Goal: Task Accomplishment & Management: Manage account settings

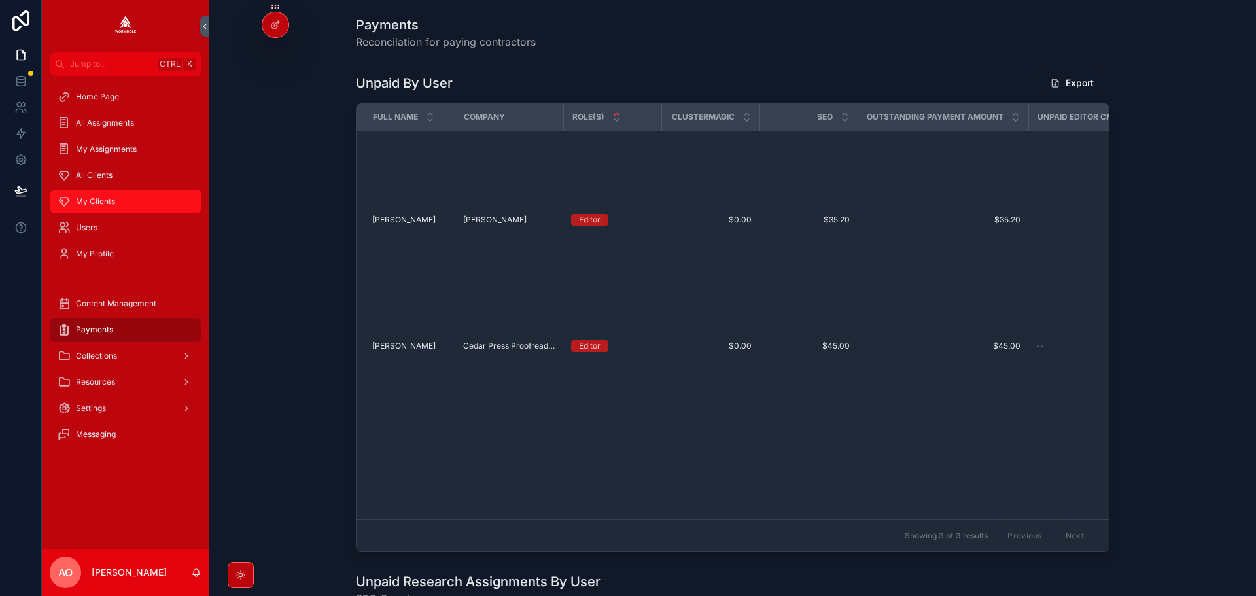
click at [115, 204] on div "My Clients" at bounding box center [126, 201] width 136 height 21
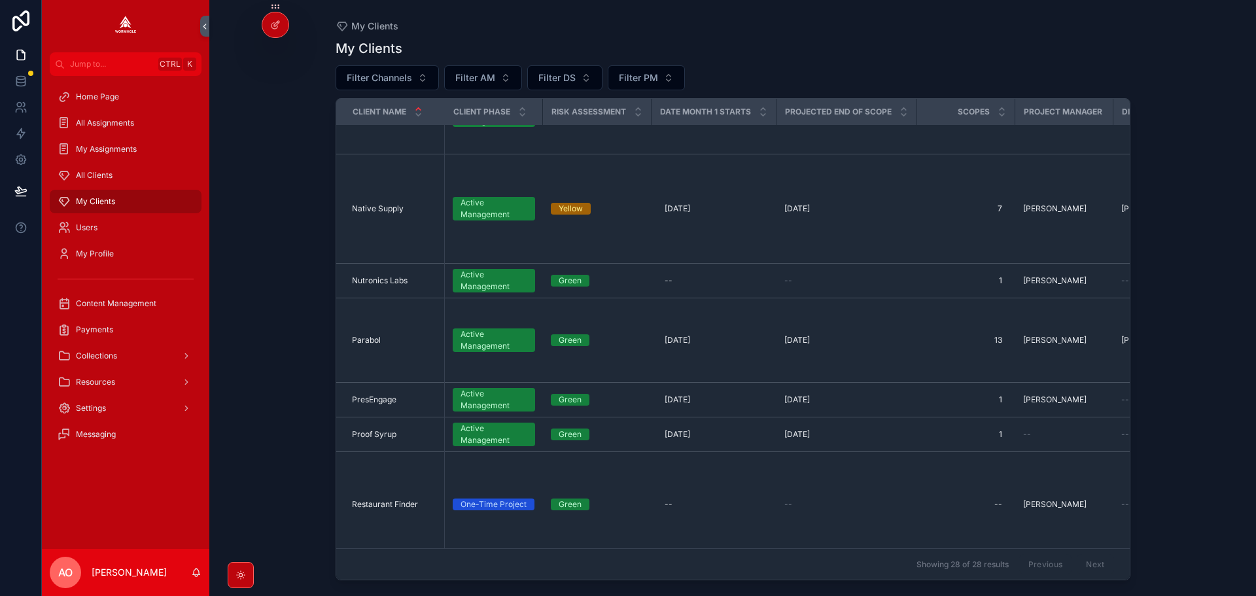
scroll to position [1116, 0]
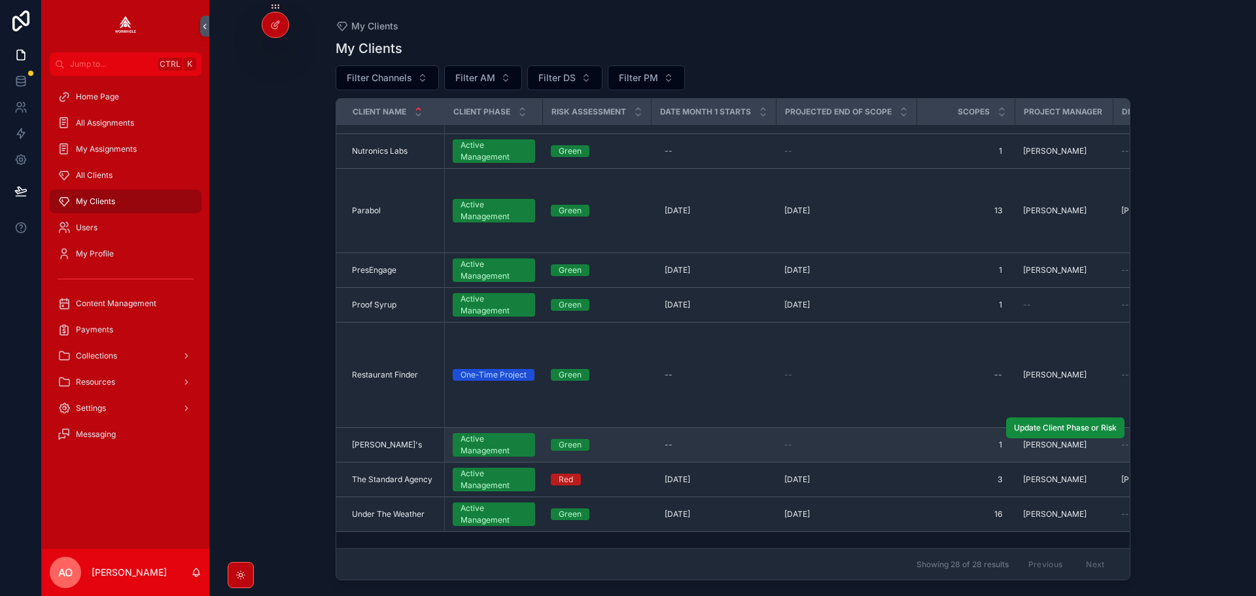
click at [381, 440] on div "Stan's Stan's" at bounding box center [394, 445] width 85 height 10
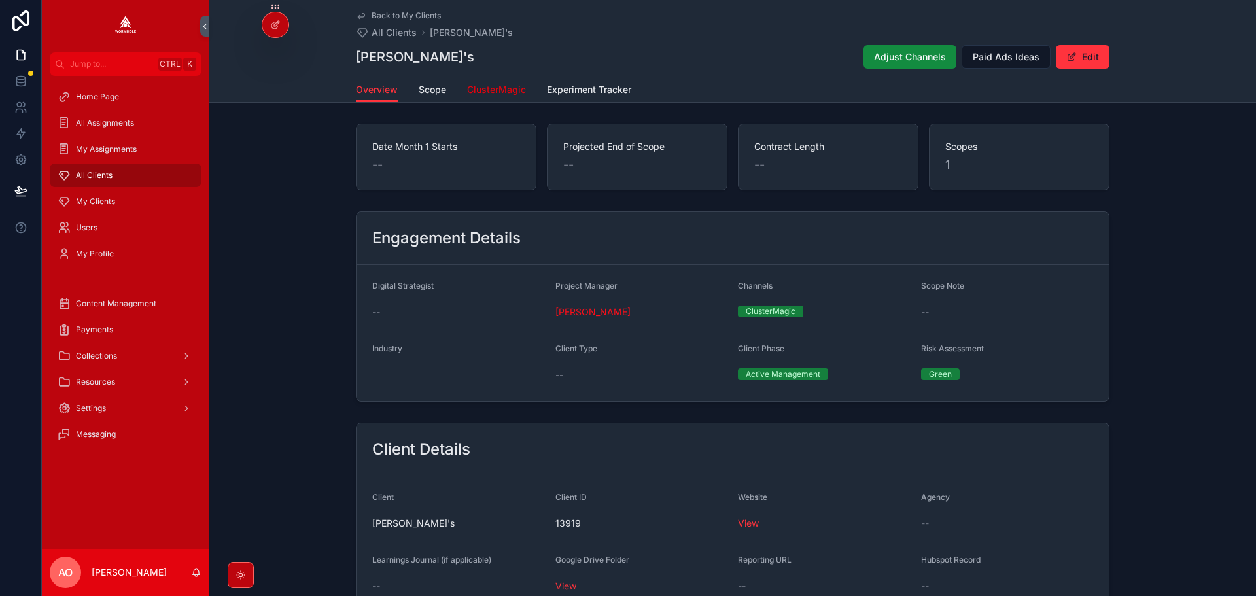
click at [501, 88] on span "ClusterMagic" at bounding box center [496, 89] width 59 height 13
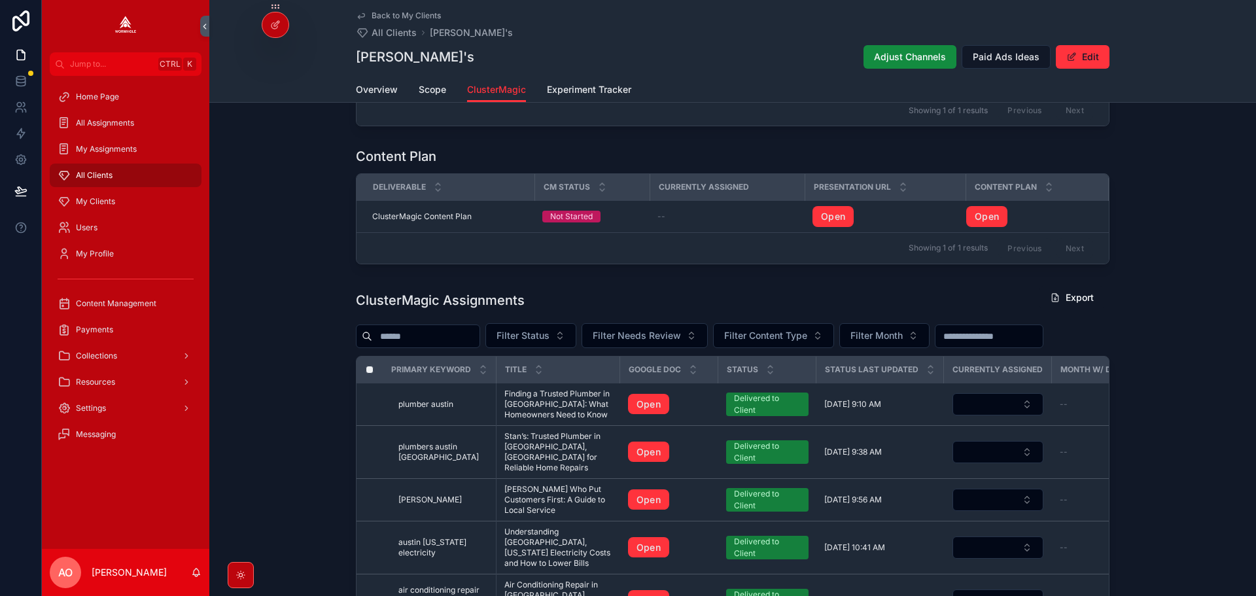
scroll to position [327, 0]
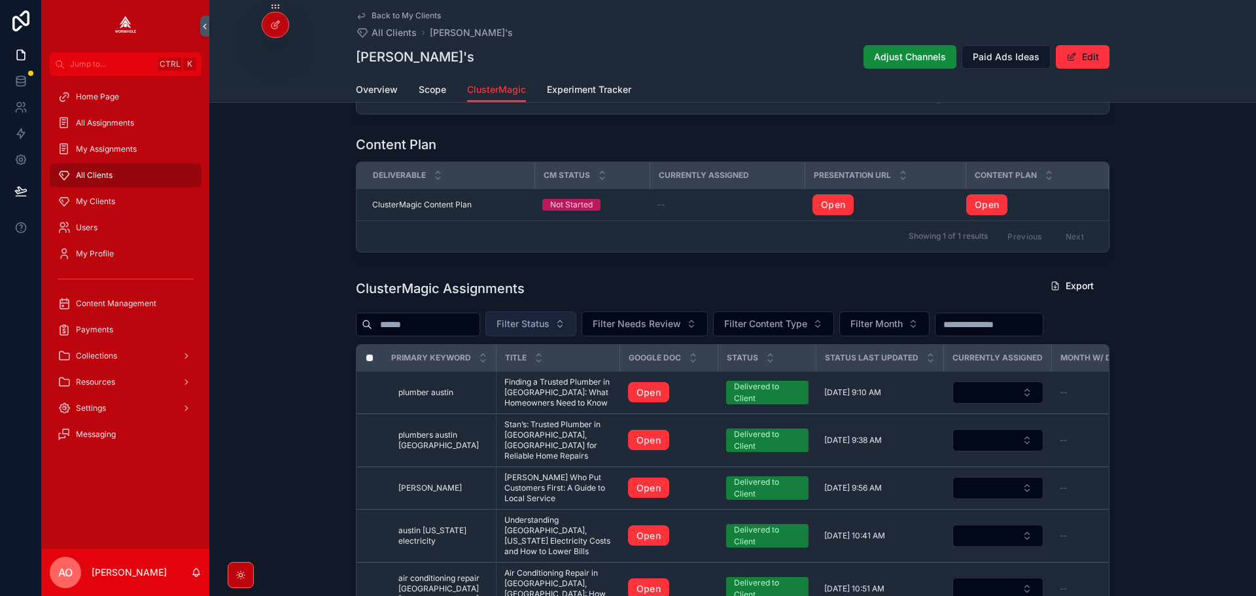
click at [540, 330] on span "Filter Status" at bounding box center [522, 323] width 53 height 13
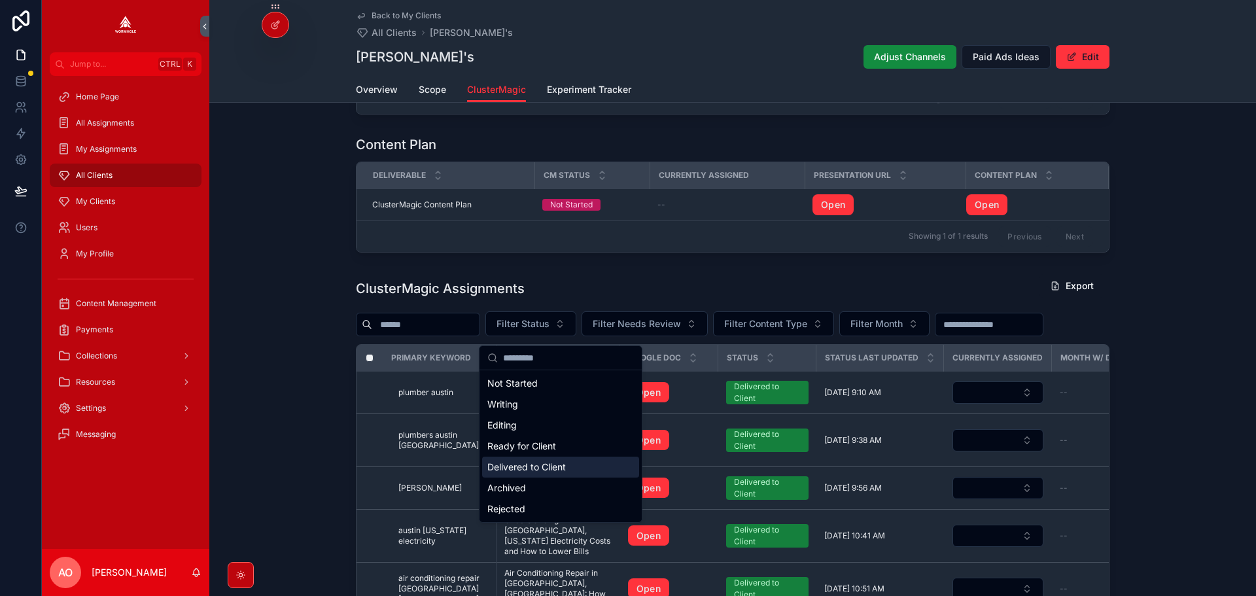
click at [537, 469] on div "Delivered to Client" at bounding box center [560, 467] width 157 height 21
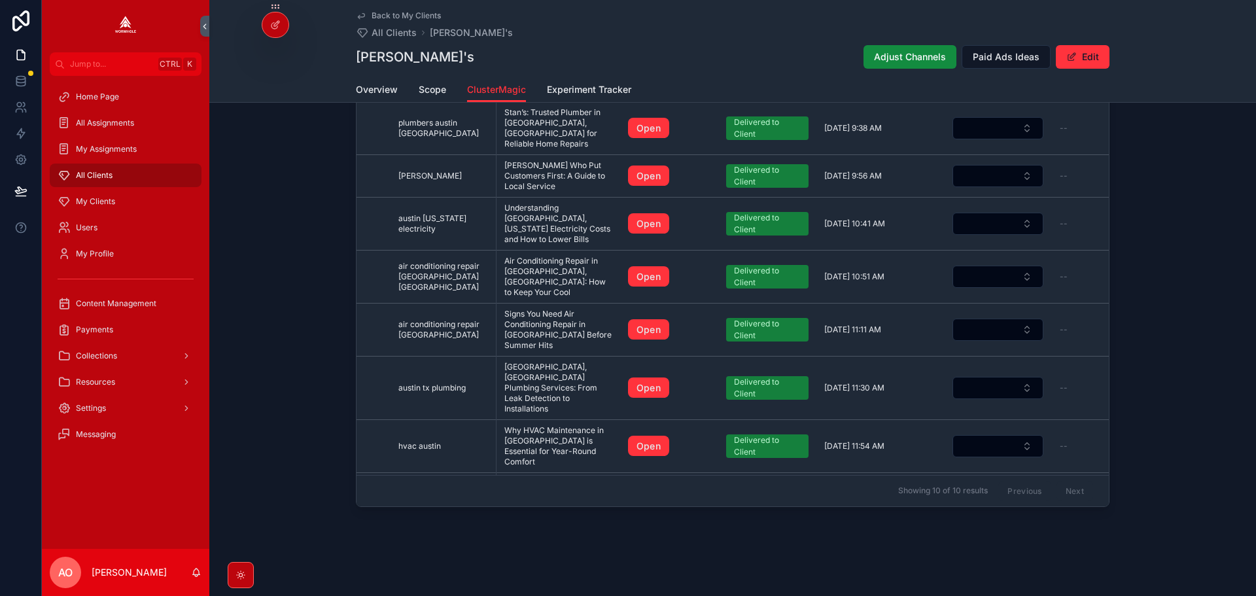
scroll to position [648, 0]
click at [101, 328] on span "Payments" at bounding box center [94, 329] width 37 height 10
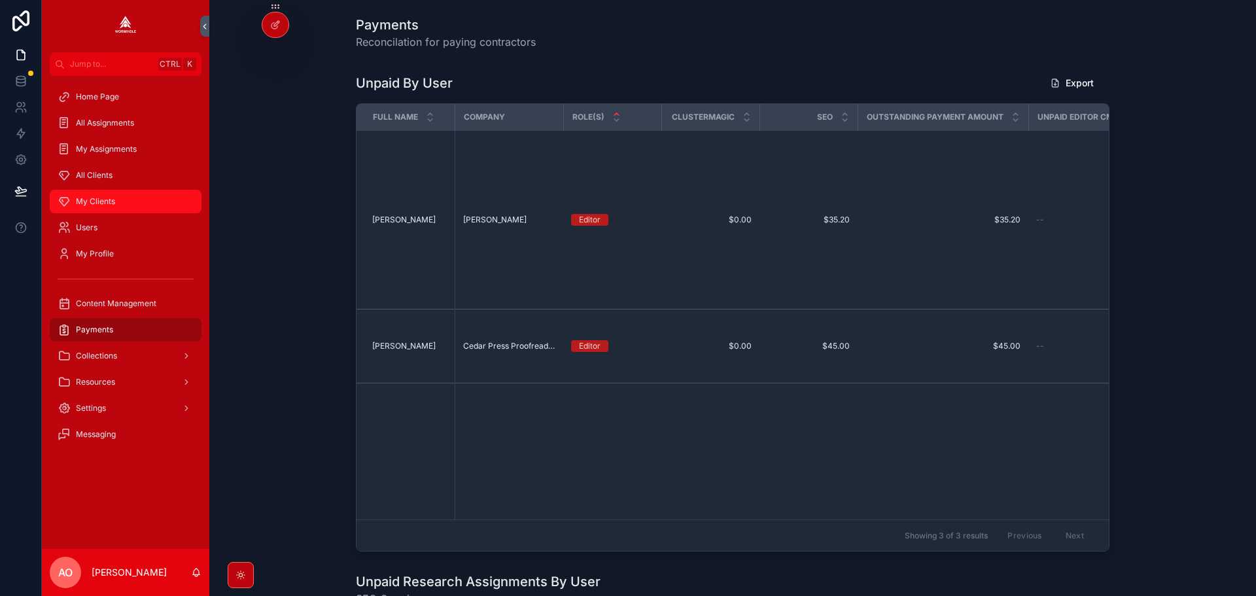
click at [80, 198] on span "My Clients" at bounding box center [95, 201] width 39 height 10
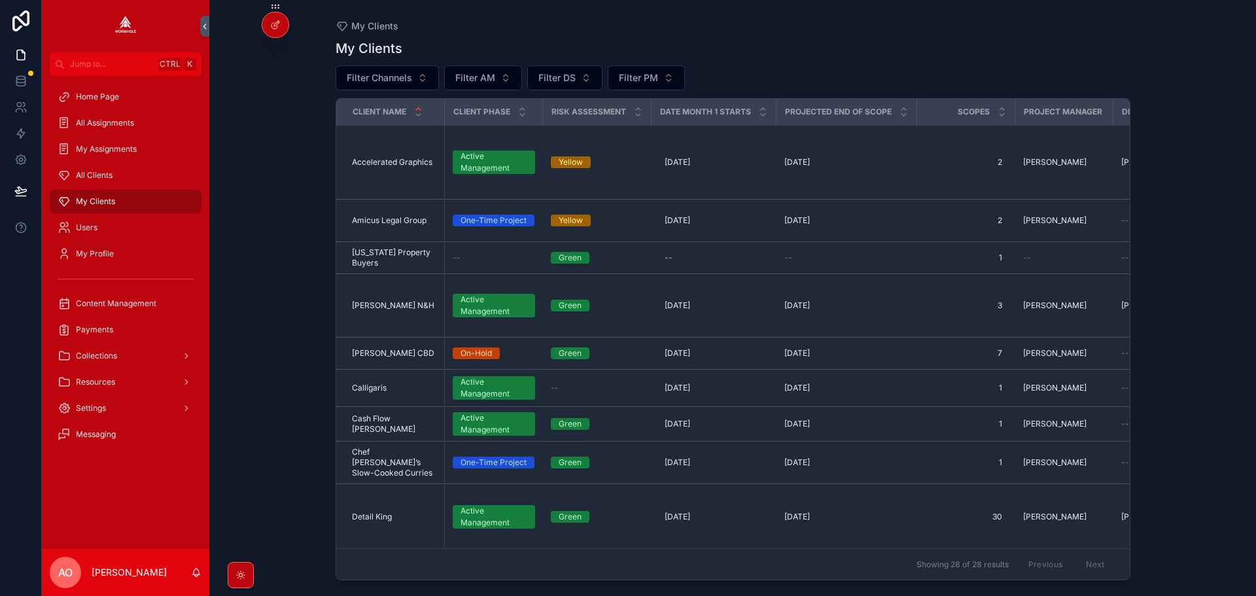
scroll to position [327, 0]
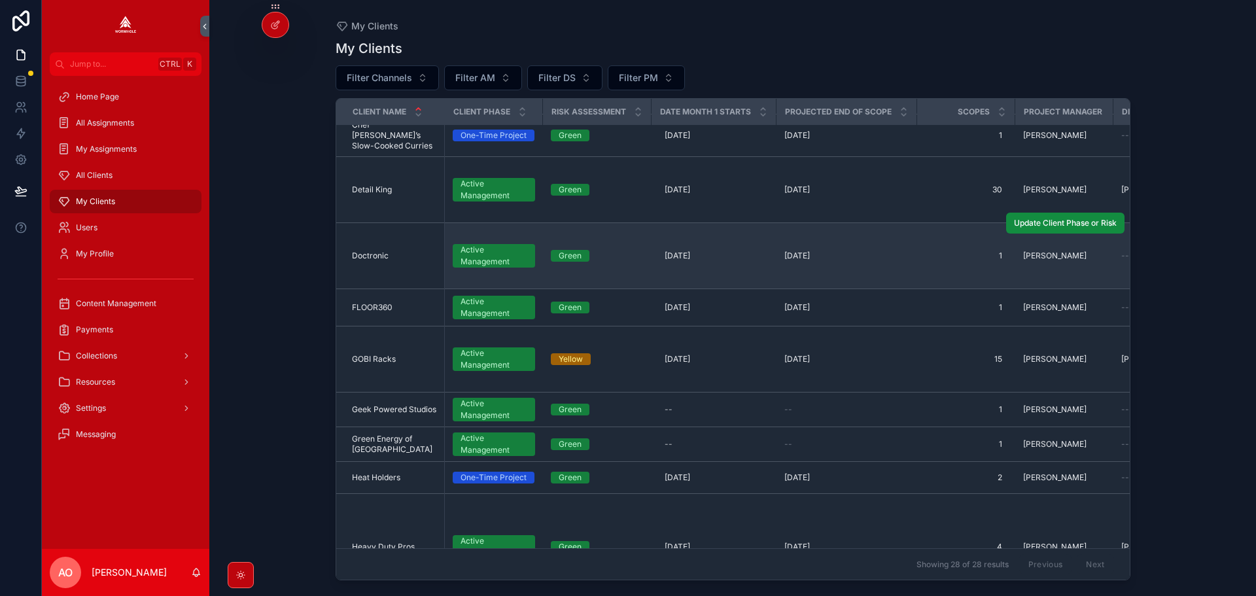
click at [367, 251] on span "Doctronic" at bounding box center [370, 256] width 37 height 10
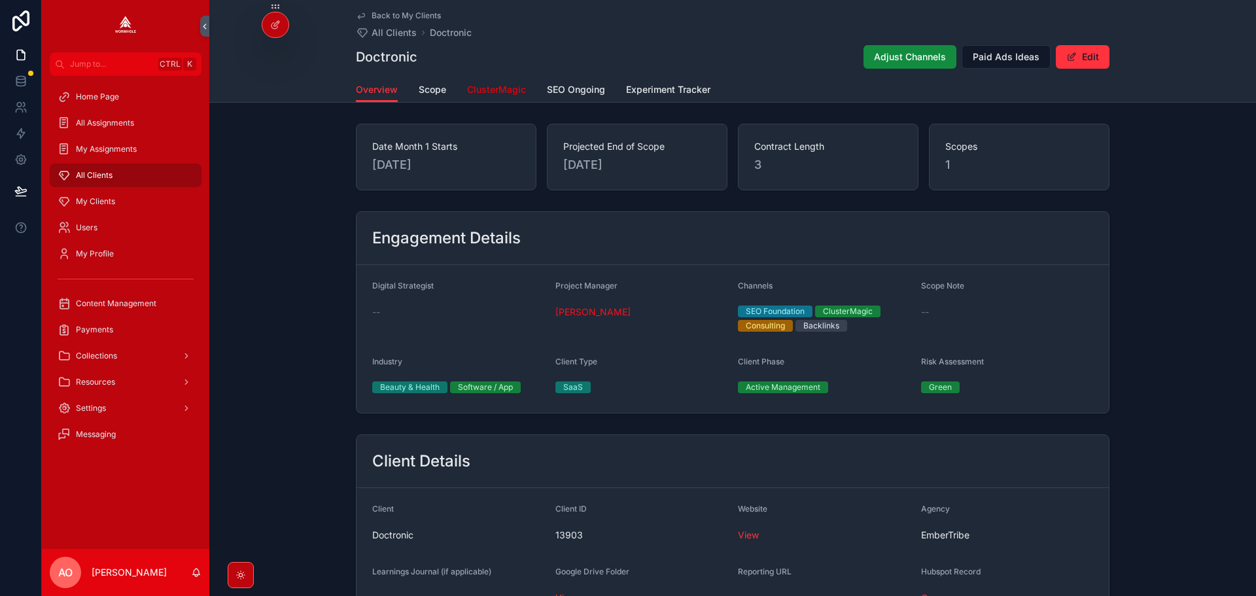
click at [478, 84] on span "ClusterMagic" at bounding box center [496, 89] width 59 height 13
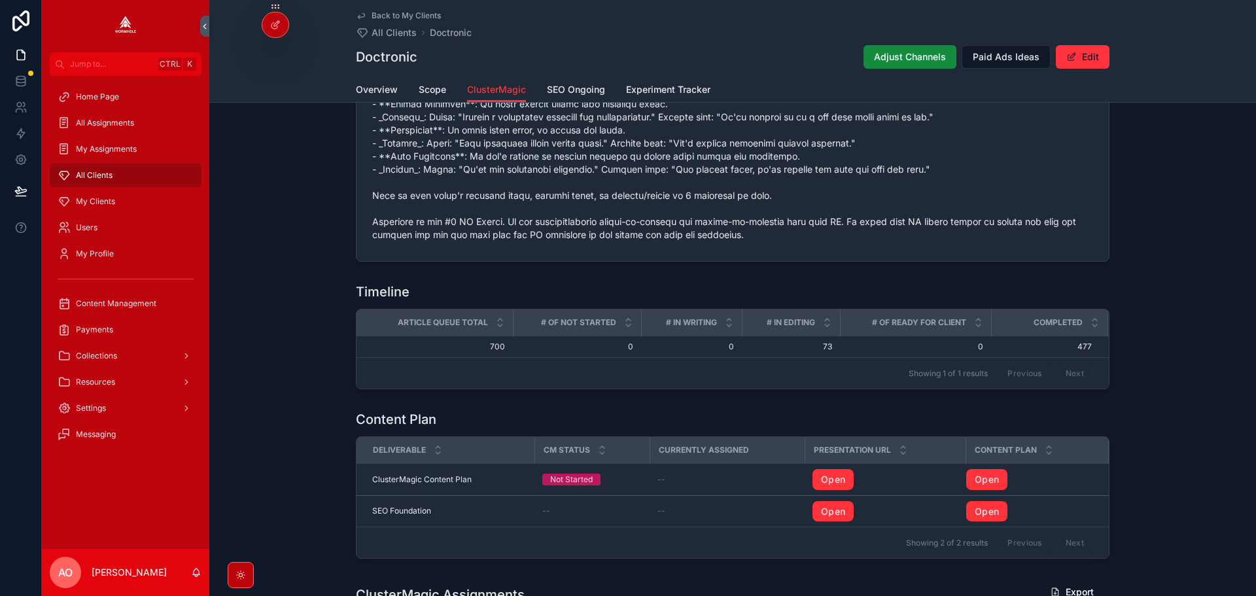
scroll to position [1046, 0]
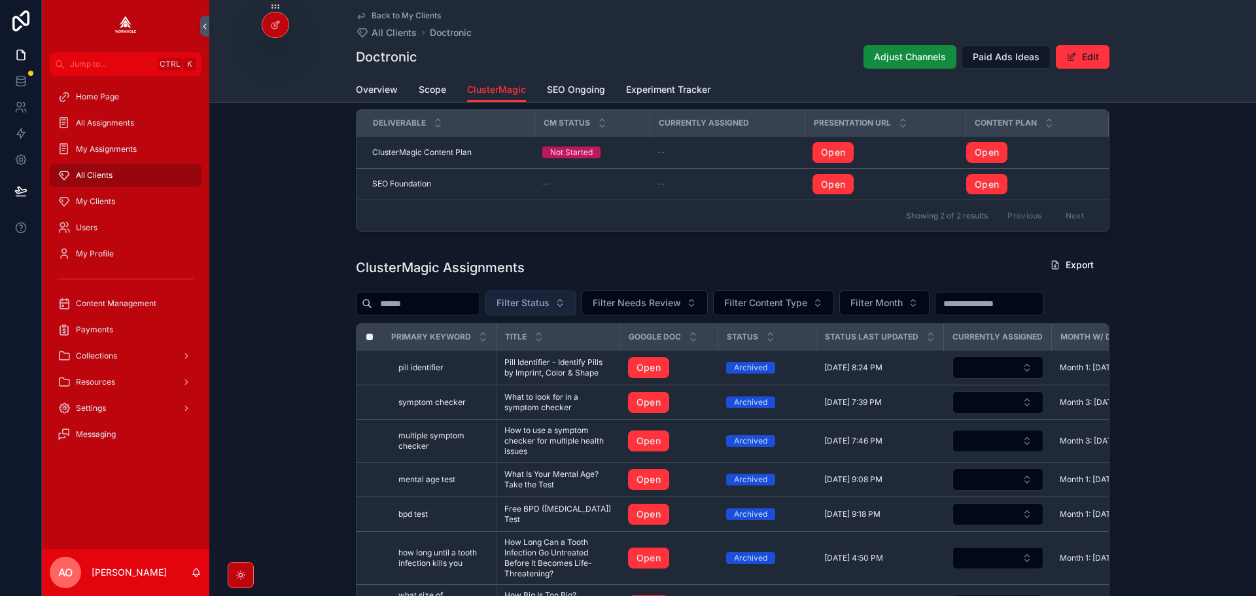
click at [549, 303] on span "Filter Status" at bounding box center [522, 302] width 53 height 13
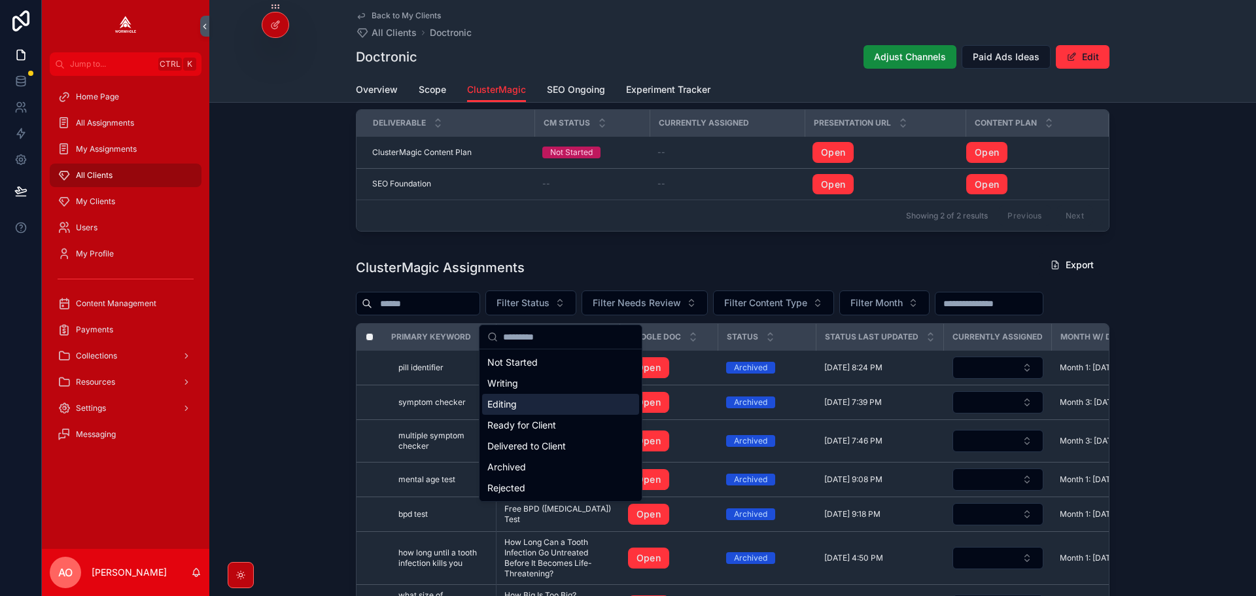
click at [530, 405] on div "Editing" at bounding box center [560, 404] width 157 height 21
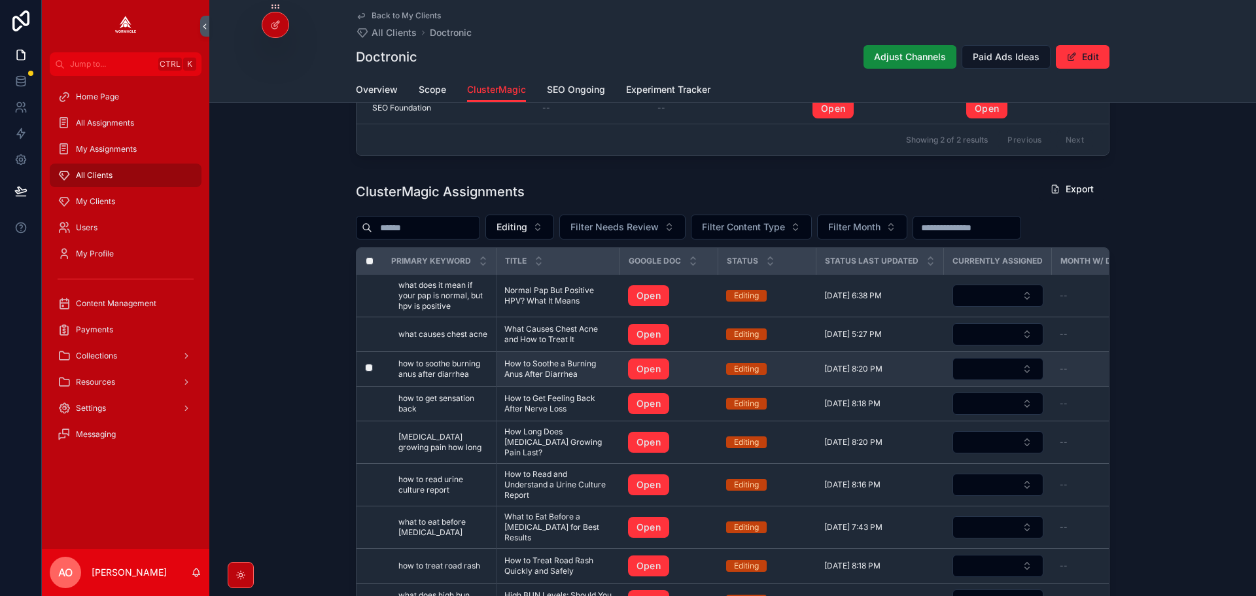
scroll to position [1124, 0]
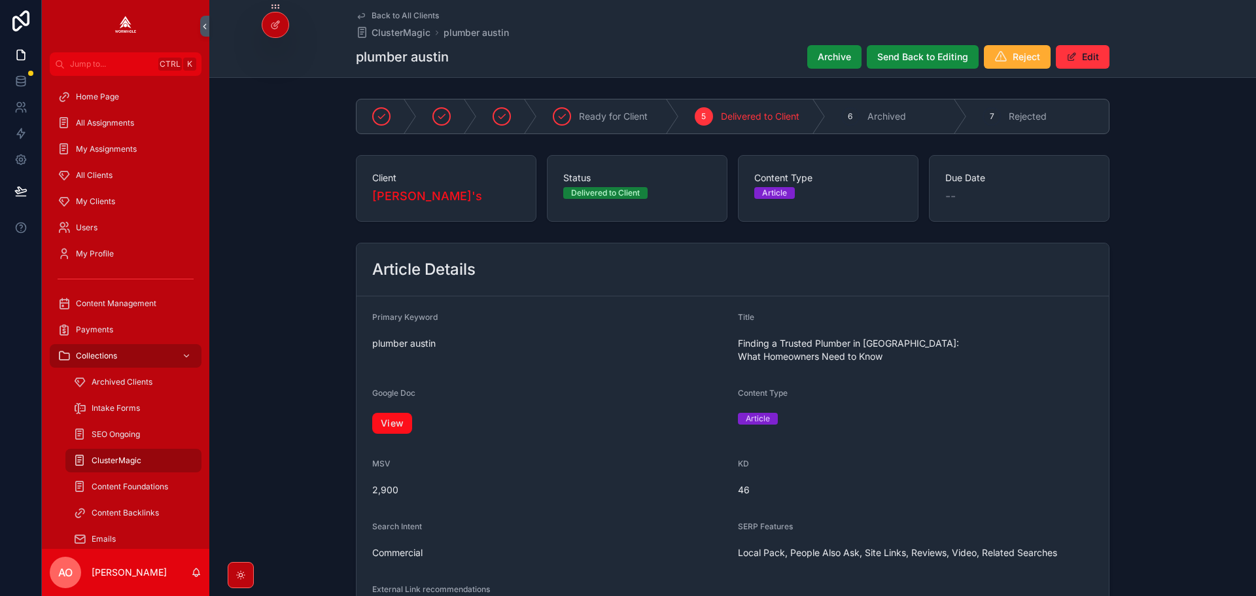
click at [403, 413] on link "View" at bounding box center [392, 423] width 40 height 21
click at [400, 413] on link "View" at bounding box center [392, 423] width 40 height 21
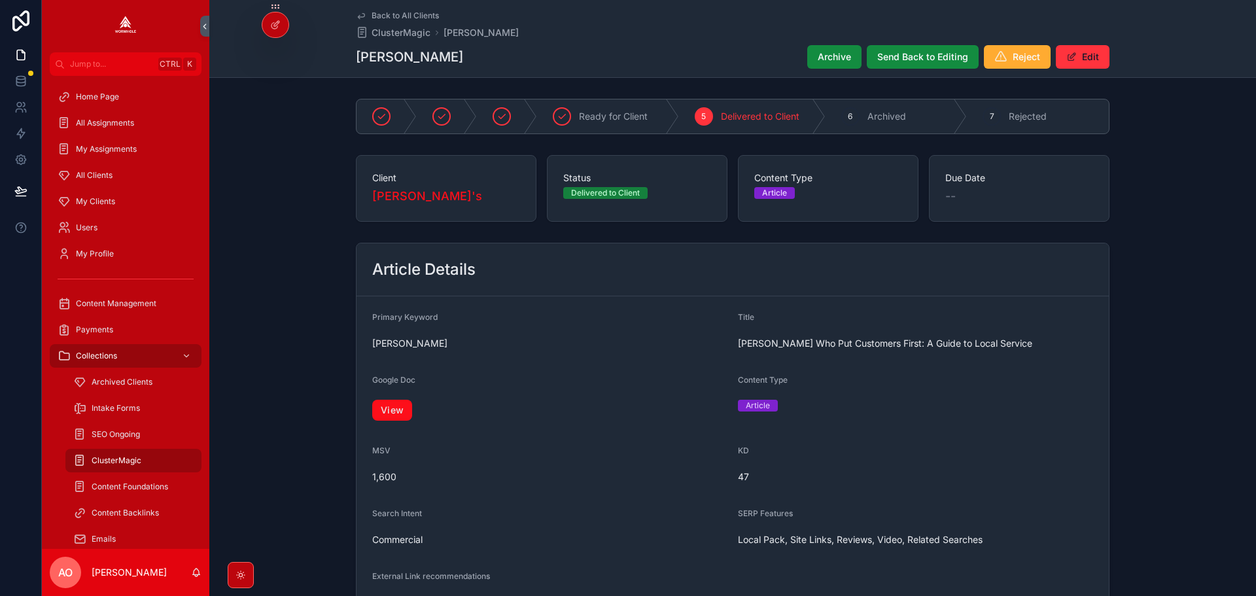
click at [398, 413] on link "View" at bounding box center [392, 410] width 40 height 21
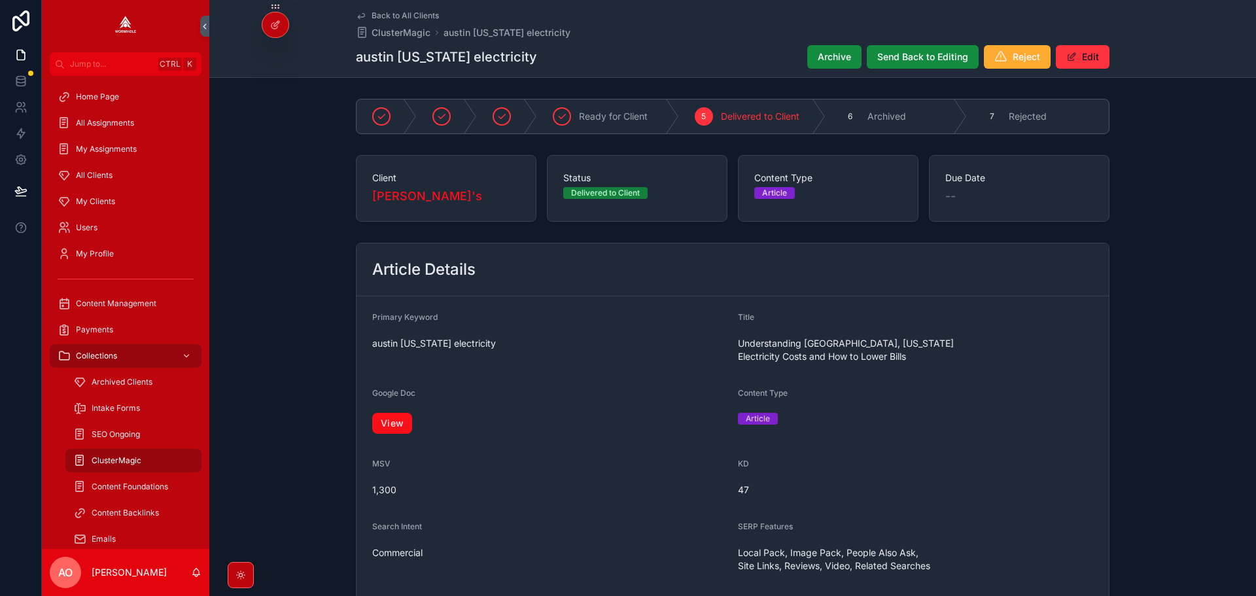
click at [396, 413] on link "View" at bounding box center [392, 423] width 40 height 21
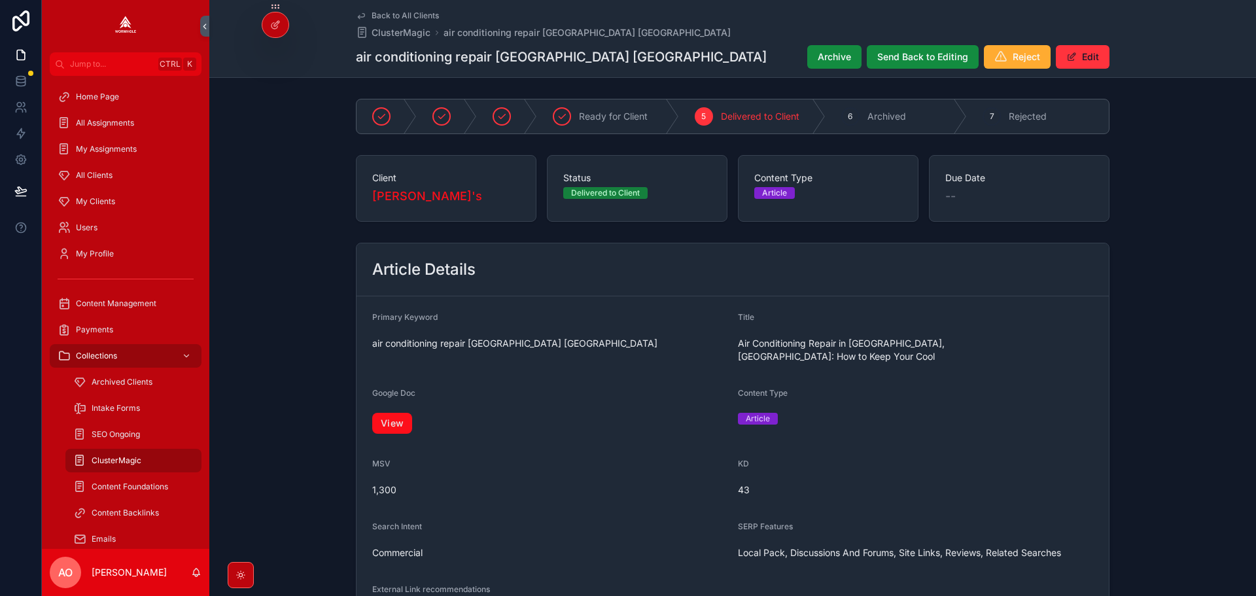
click at [390, 419] on link "View" at bounding box center [392, 423] width 40 height 21
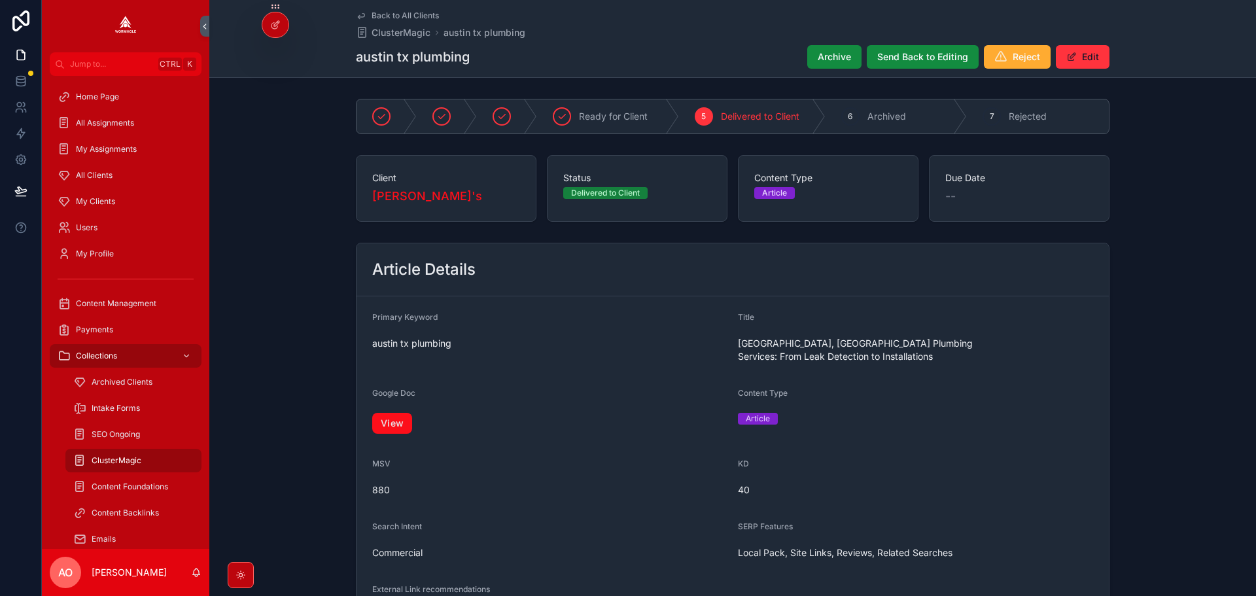
click at [379, 415] on link "View" at bounding box center [392, 423] width 40 height 21
click at [400, 409] on div "View" at bounding box center [549, 423] width 355 height 29
click at [396, 413] on link "View" at bounding box center [392, 423] width 40 height 21
click at [398, 413] on link "View" at bounding box center [392, 423] width 40 height 21
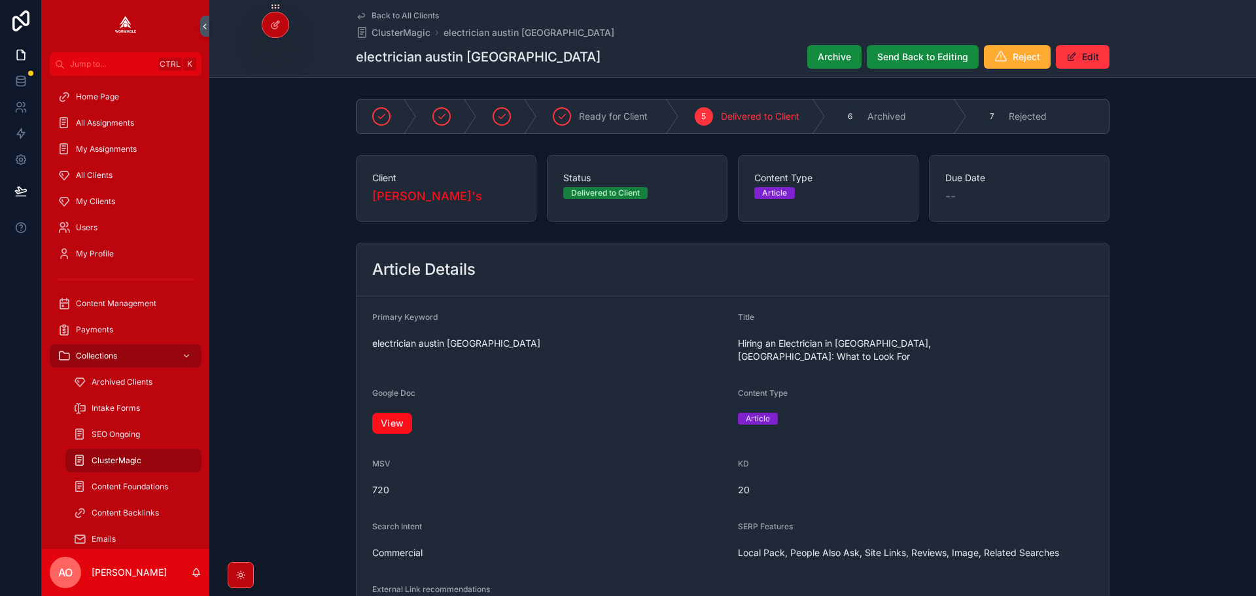
click at [393, 413] on link "View" at bounding box center [392, 423] width 40 height 21
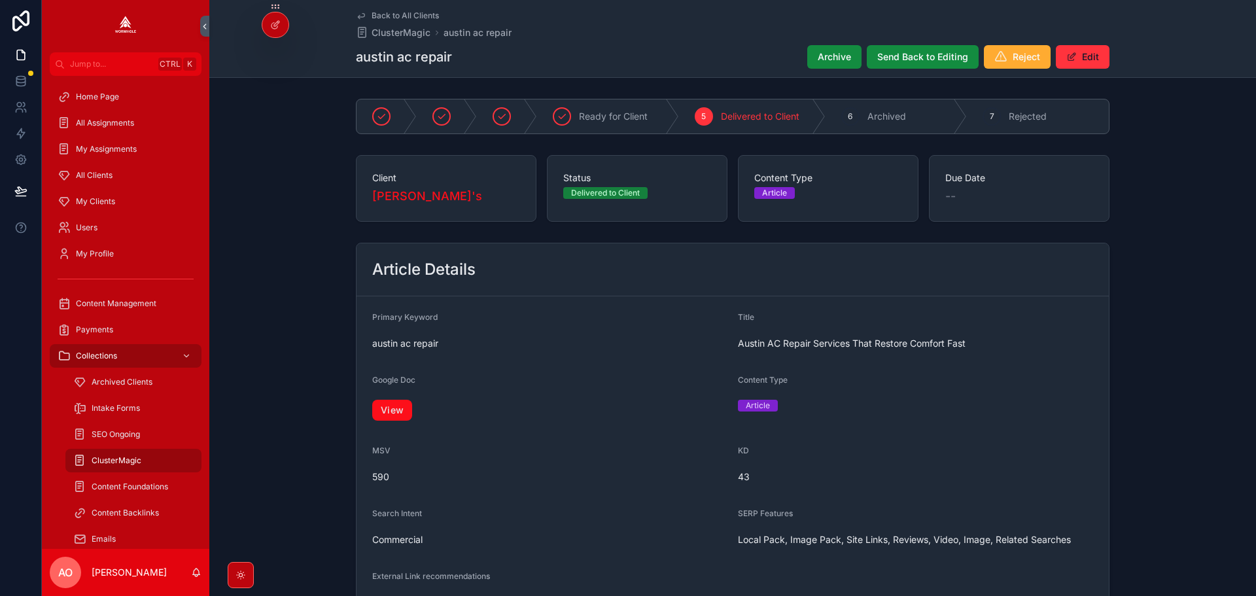
click at [383, 413] on link "View" at bounding box center [392, 410] width 40 height 21
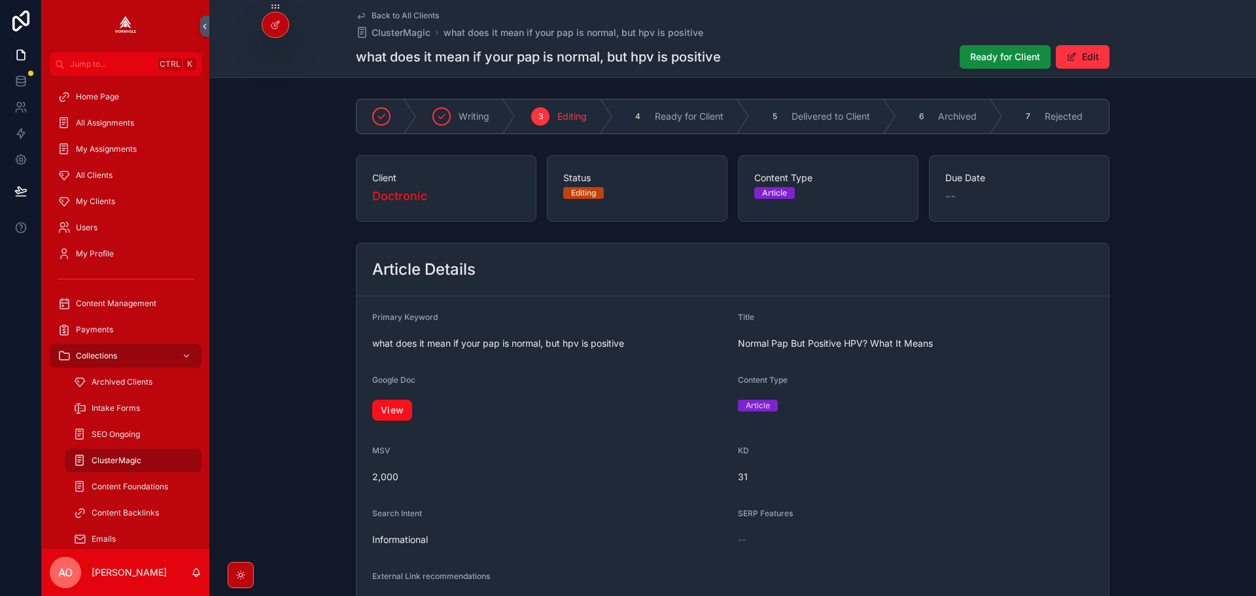
click at [387, 419] on link "View" at bounding box center [392, 410] width 40 height 21
click at [997, 58] on span "Ready for Client" at bounding box center [1005, 56] width 70 height 13
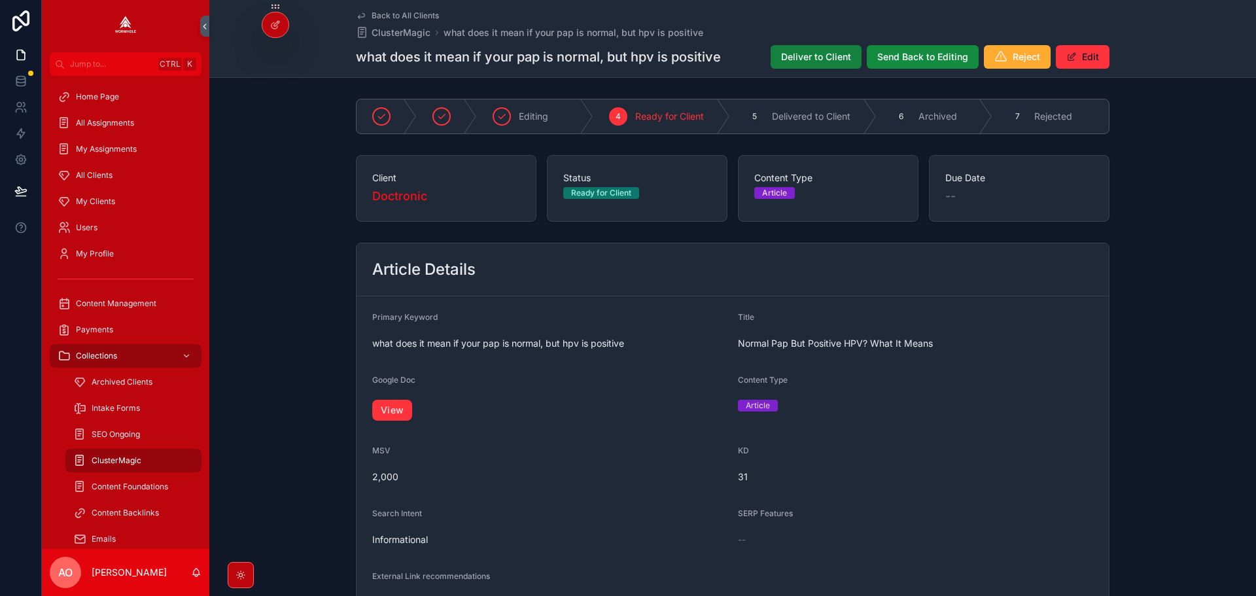
click at [818, 64] on button "Deliver to Client" at bounding box center [815, 57] width 91 height 24
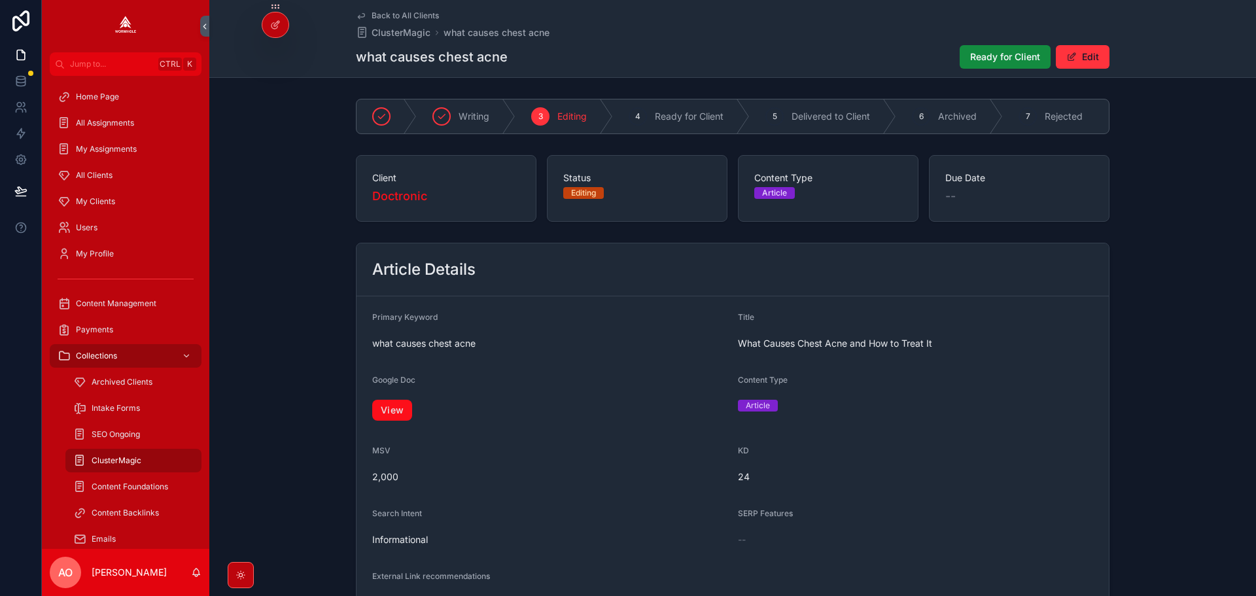
click at [399, 411] on link "View" at bounding box center [392, 410] width 40 height 21
